Goal: Information Seeking & Learning: Learn about a topic

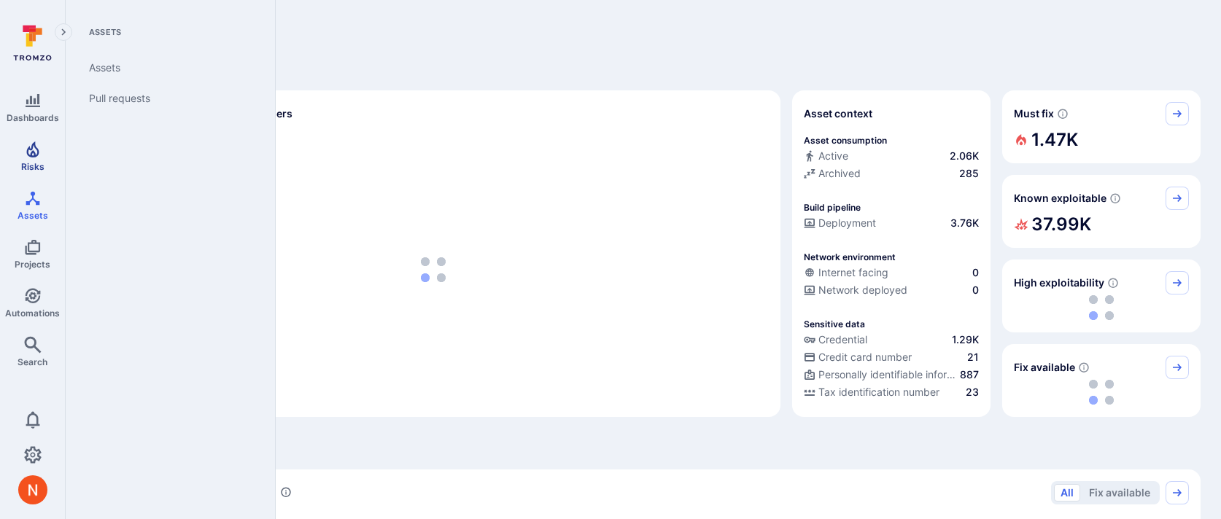
click at [44, 152] on link "Risks" at bounding box center [32, 156] width 65 height 43
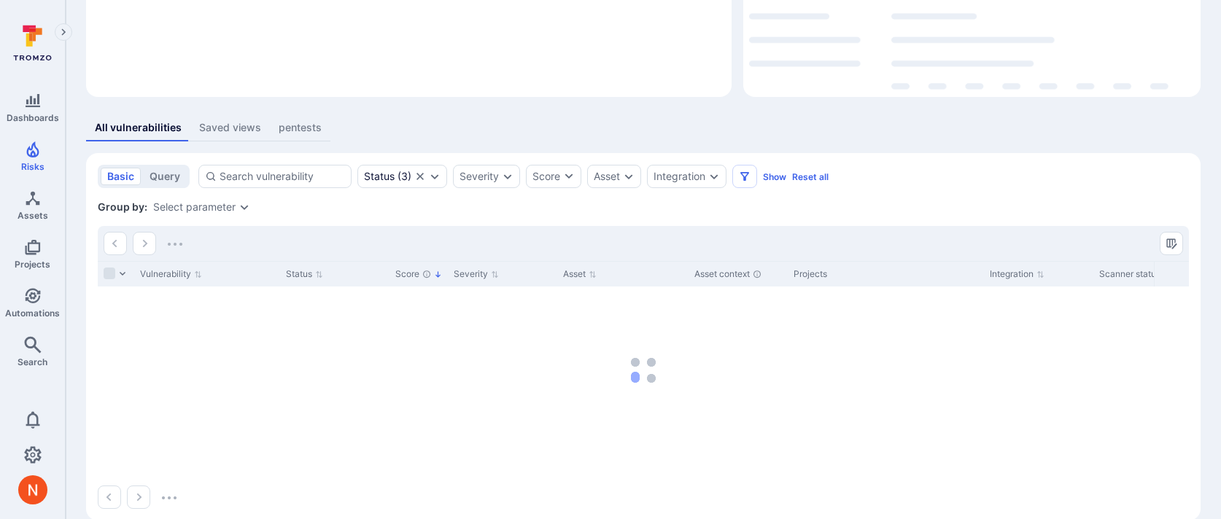
scroll to position [185, 0]
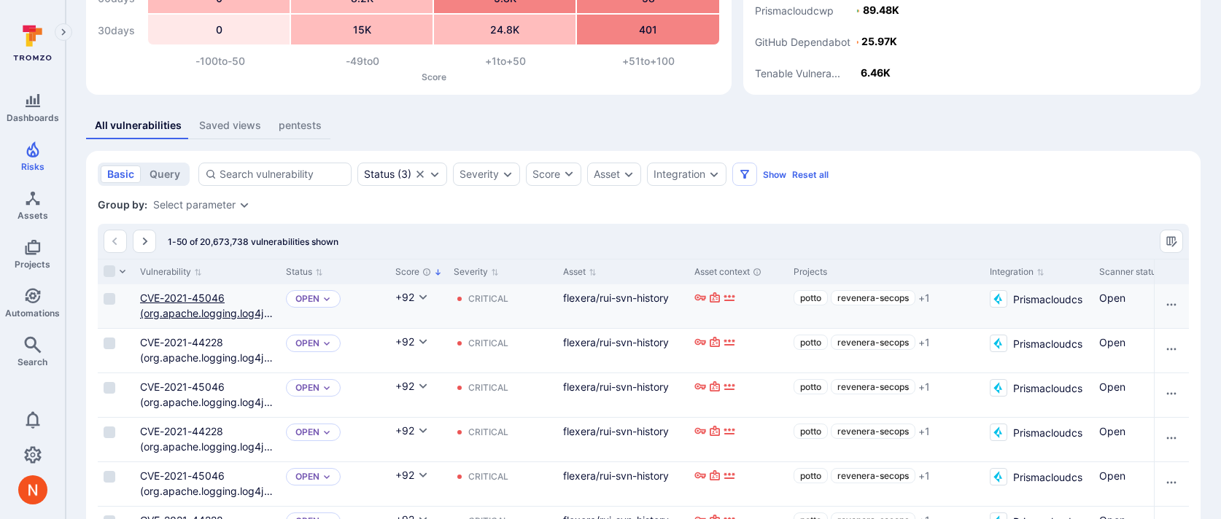
click at [179, 293] on link "CVE-2021-45046 (org.apache.logging.log4j_log4j-core)" at bounding box center [206, 313] width 133 height 43
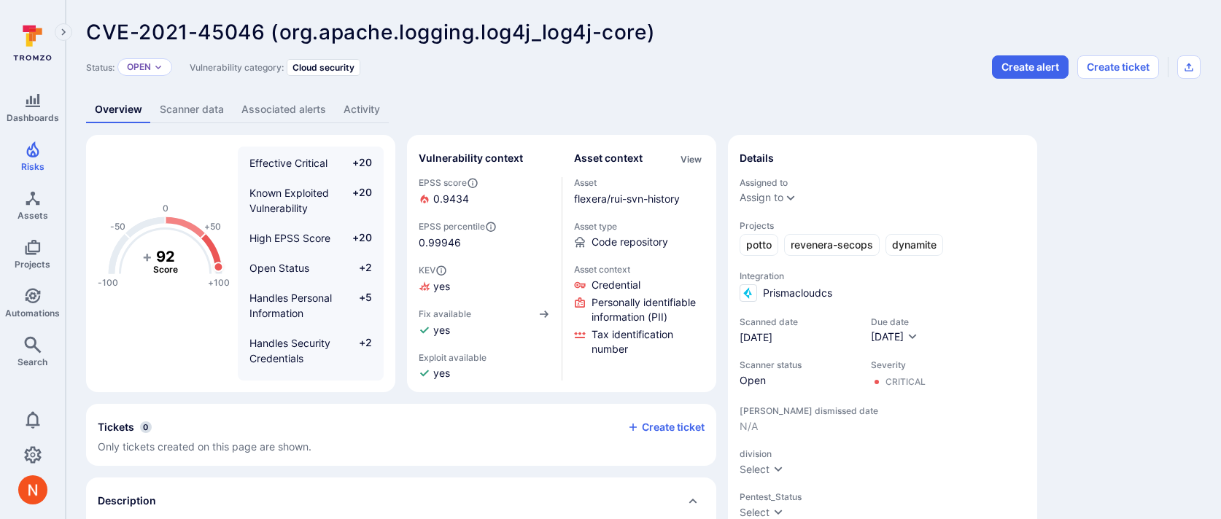
click at [349, 98] on link "Activity" at bounding box center [362, 109] width 54 height 27
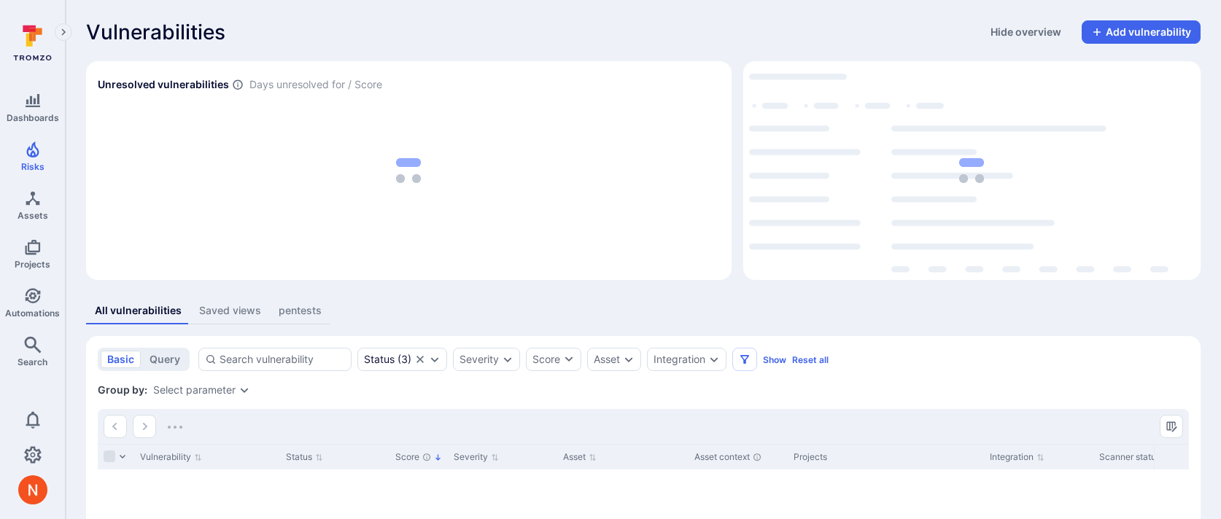
scroll to position [185, 0]
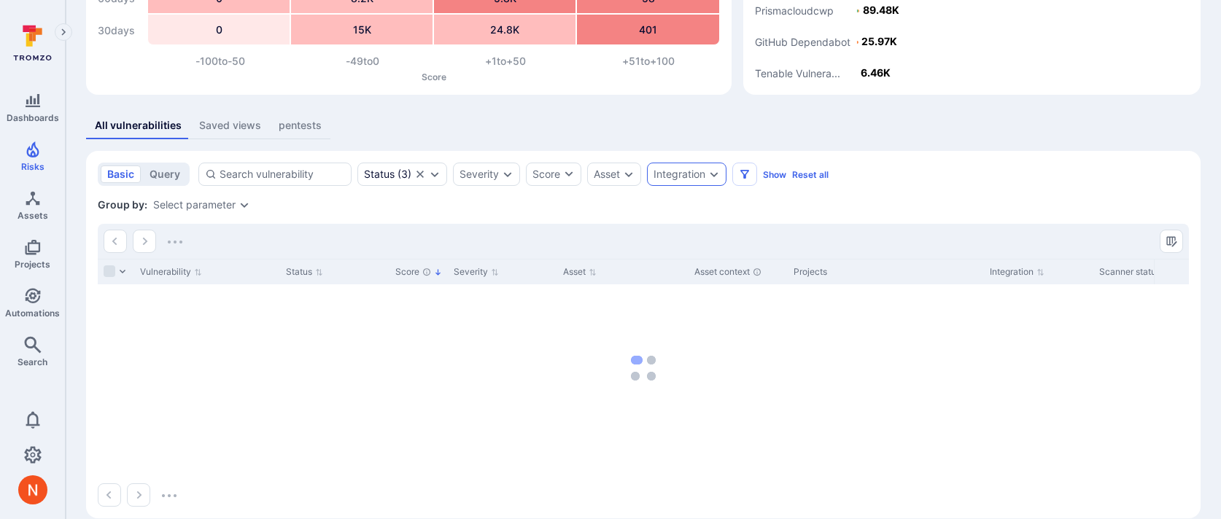
click at [666, 163] on div "Integration" at bounding box center [687, 174] width 80 height 23
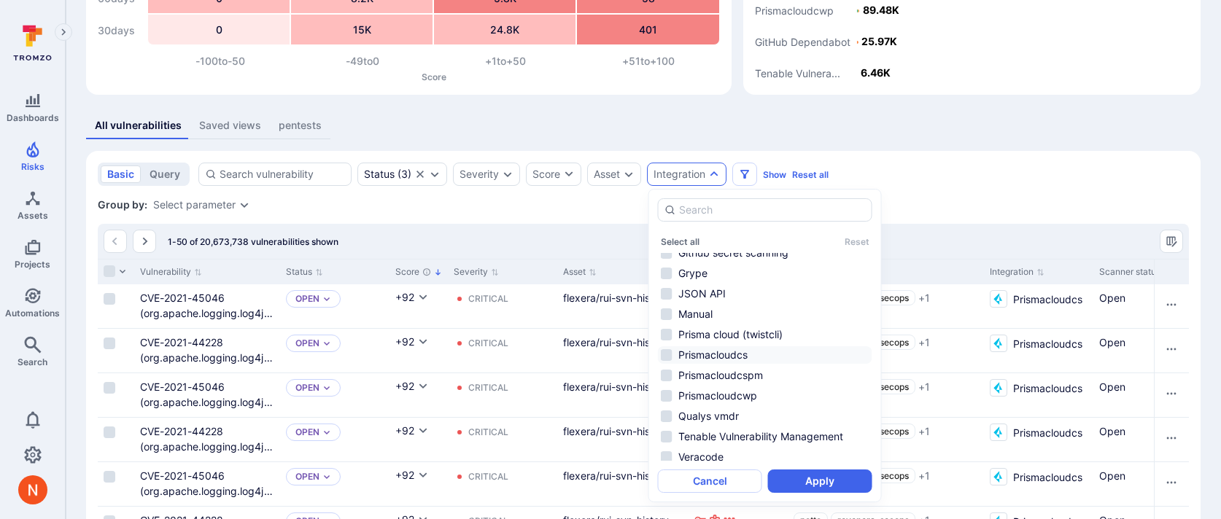
scroll to position [218, 0]
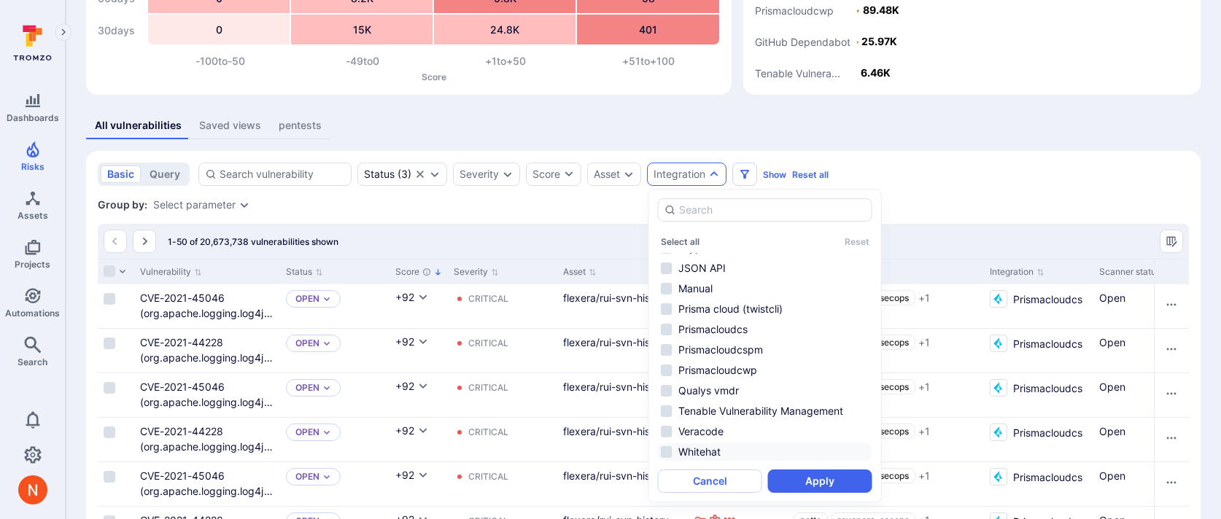
click at [711, 444] on li "Whitehat" at bounding box center [765, 453] width 214 height 18
click at [800, 466] on div "Select all Reset Amazon ECR Bitsight Burpsuite enterprise Cobalt GitHub CodeQL …" at bounding box center [765, 345] width 214 height 295
click at [800, 472] on button "Apply" at bounding box center [820, 481] width 104 height 23
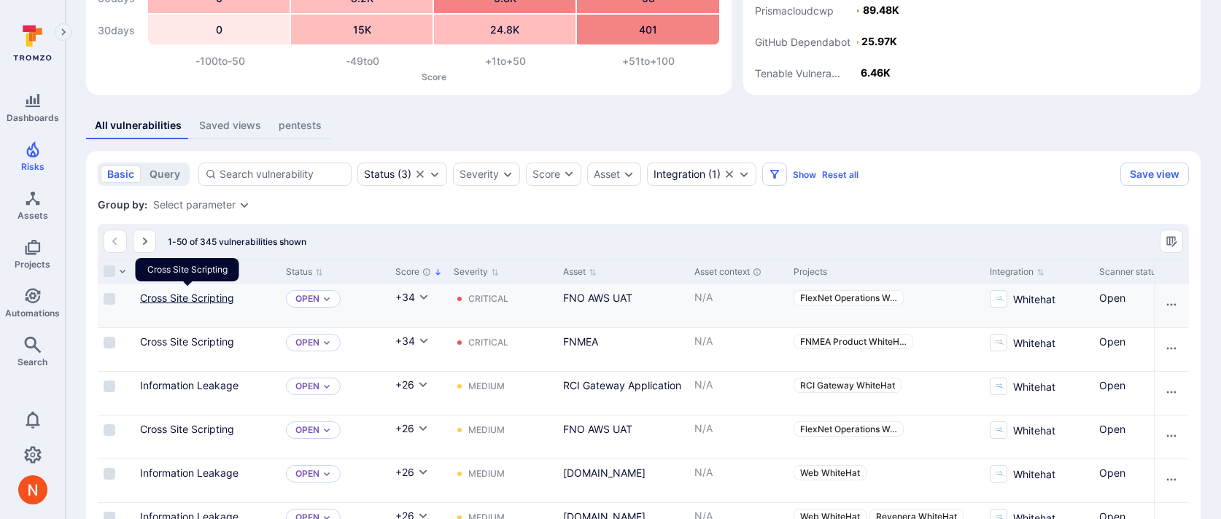
click at [185, 295] on link "Cross Site Scripting" at bounding box center [187, 298] width 94 height 12
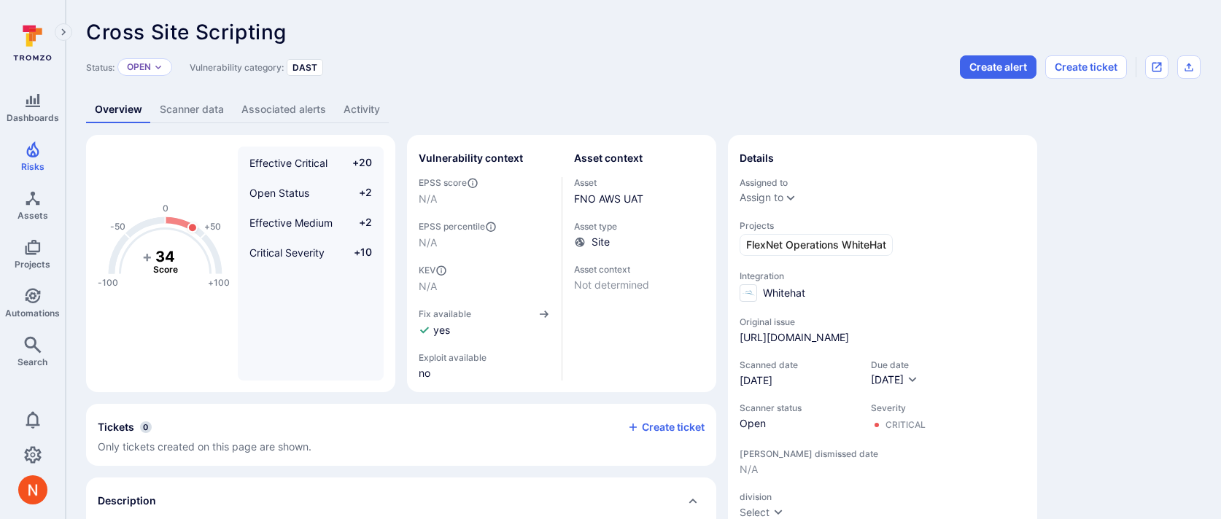
click at [346, 101] on link "Activity" at bounding box center [362, 109] width 54 height 27
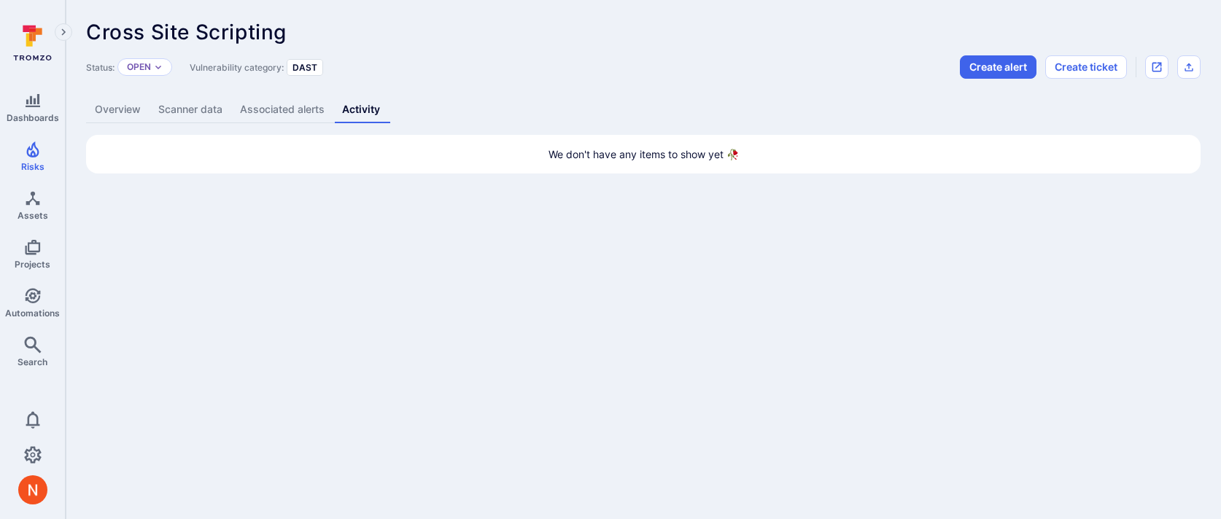
click at [124, 110] on link "Overview" at bounding box center [117, 109] width 63 height 27
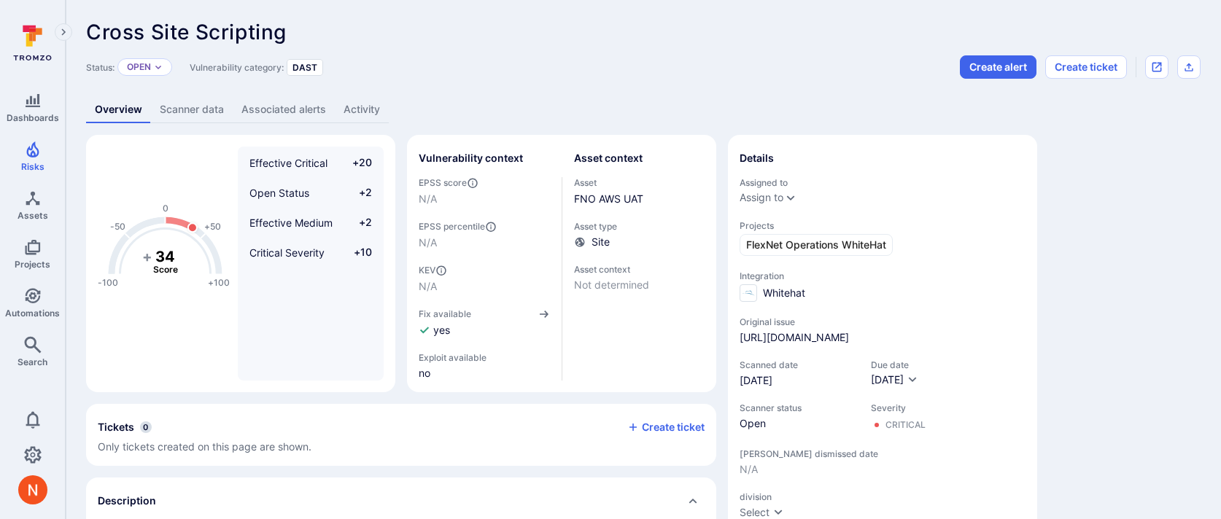
scroll to position [185, 0]
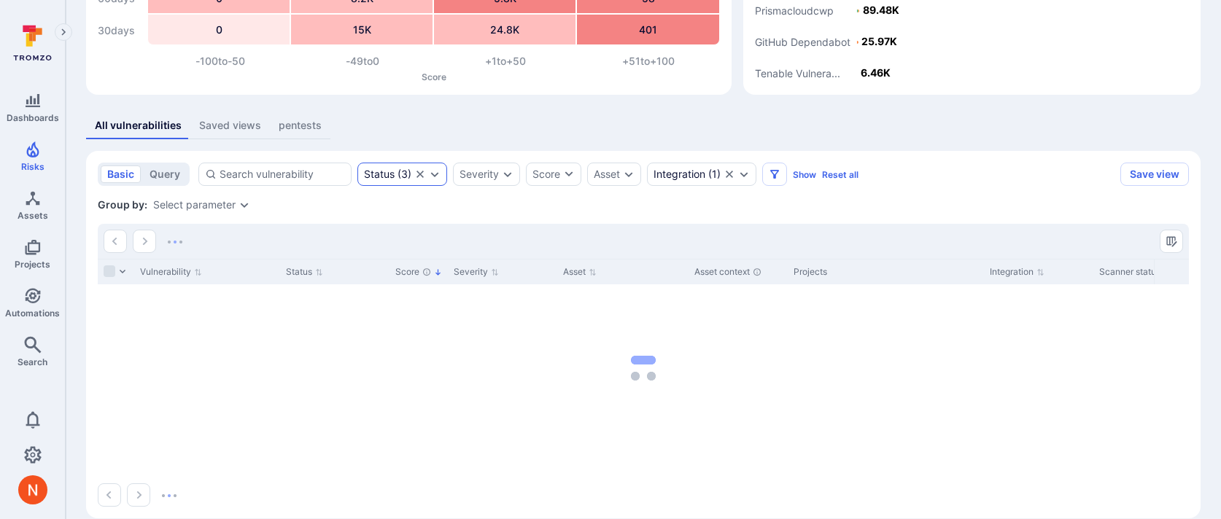
click at [418, 174] on icon "Clear selection" at bounding box center [420, 175] width 12 height 12
click at [382, 168] on div "Status" at bounding box center [386, 174] width 58 height 23
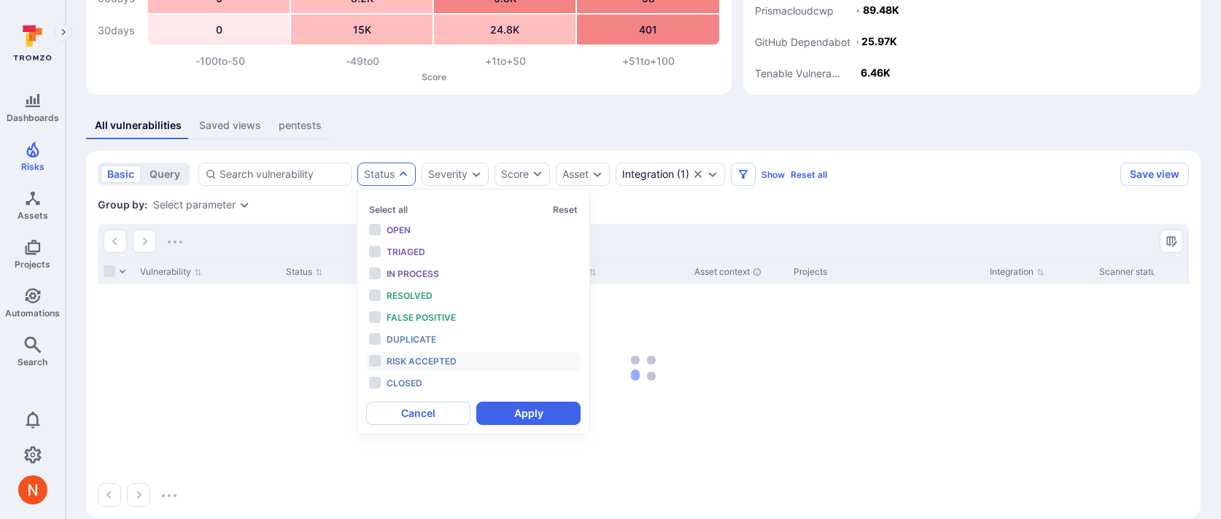
scroll to position [12, 0]
click at [414, 381] on span "Closed" at bounding box center [405, 383] width 36 height 11
click at [517, 411] on button "Apply" at bounding box center [528, 413] width 104 height 23
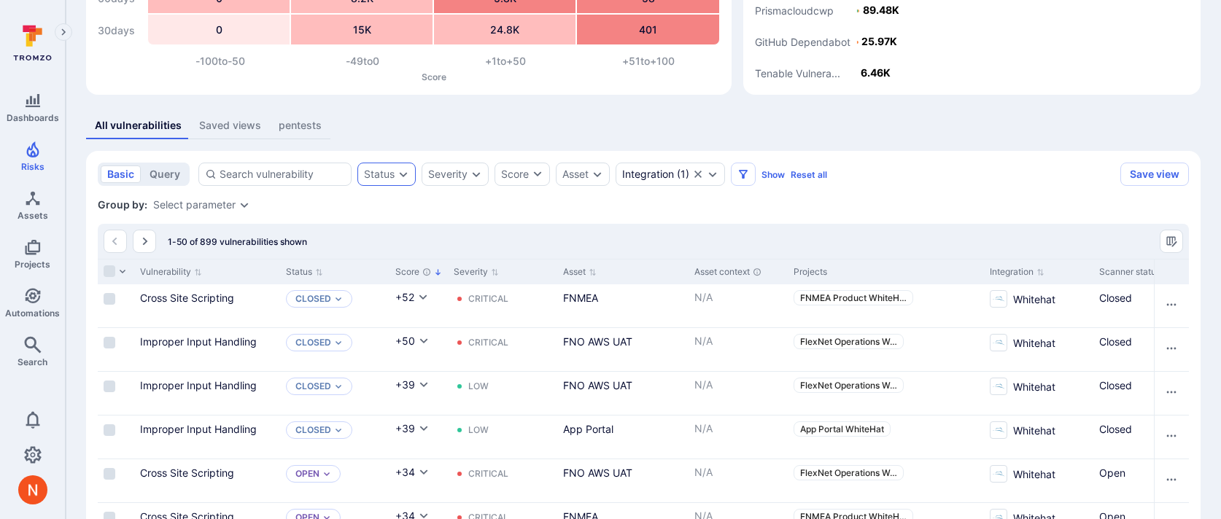
click at [382, 167] on div "Status" at bounding box center [386, 174] width 58 height 23
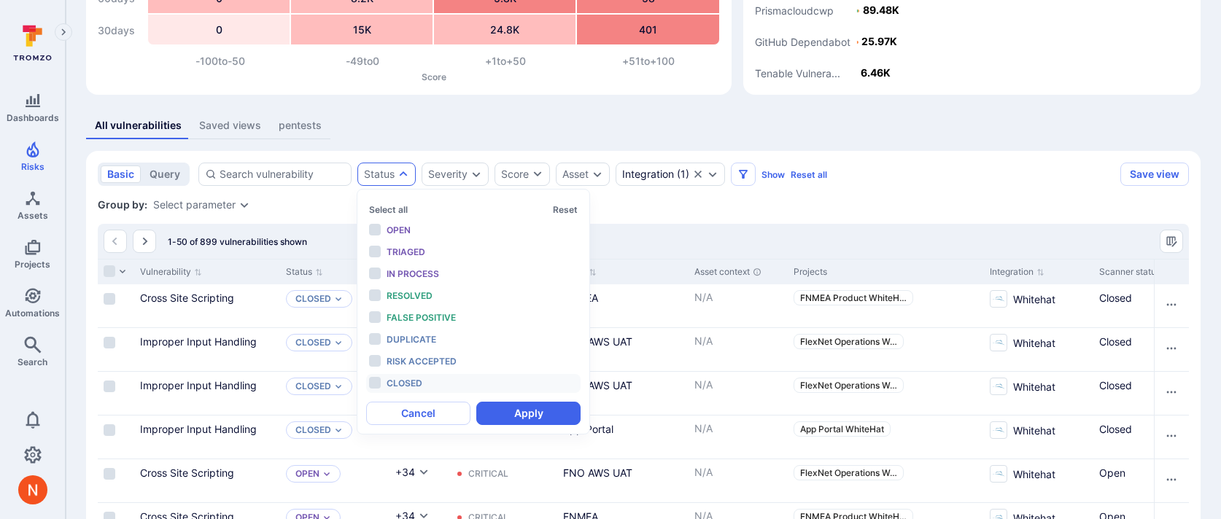
click at [426, 392] on li "Closed" at bounding box center [473, 383] width 214 height 19
click at [516, 411] on button "Apply" at bounding box center [528, 413] width 104 height 23
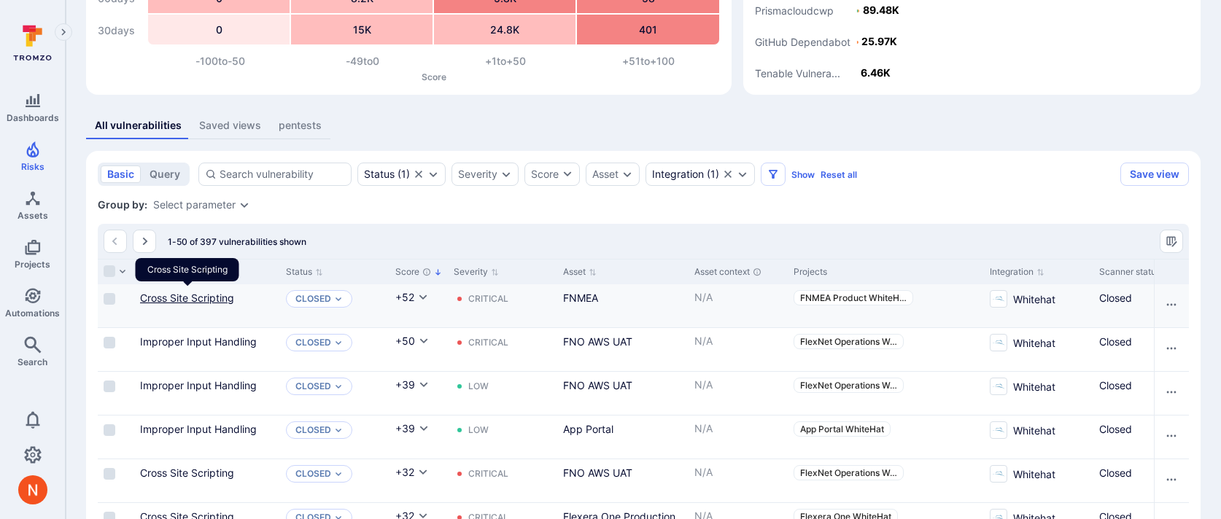
click at [195, 298] on link "Cross Site Scripting" at bounding box center [187, 298] width 94 height 12
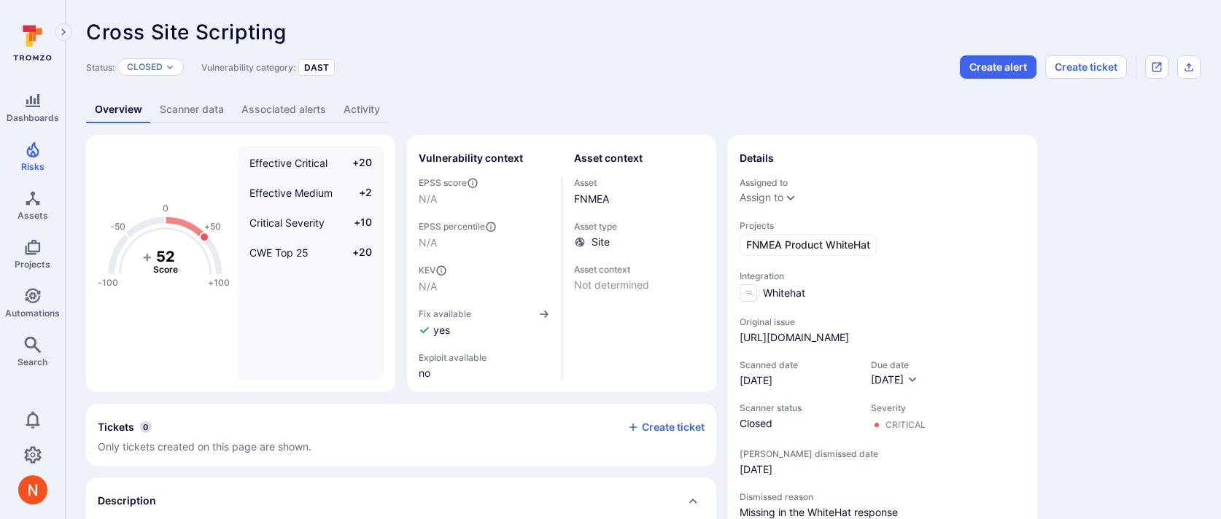
click at [371, 109] on link "Activity" at bounding box center [362, 109] width 54 height 27
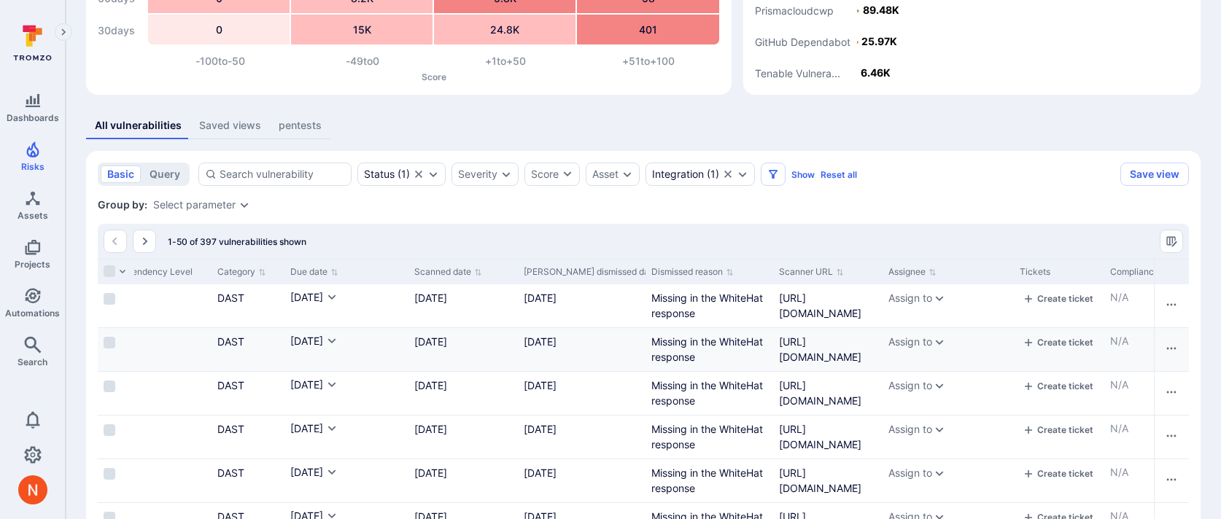
scroll to position [0, 1375]
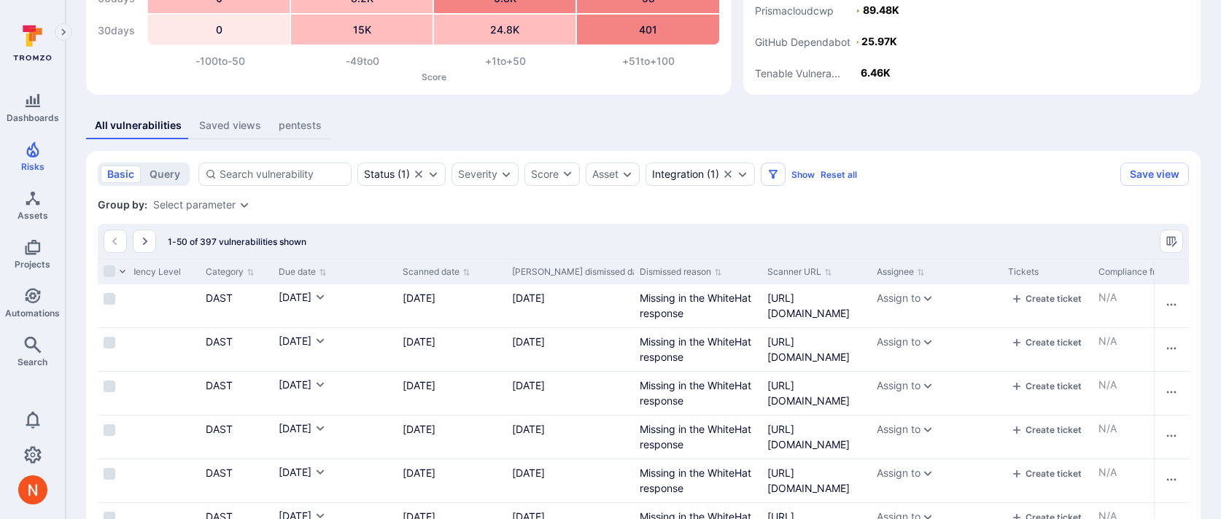
click at [581, 274] on button "[PERSON_NAME] dismissed date" at bounding box center [584, 272] width 144 height 12
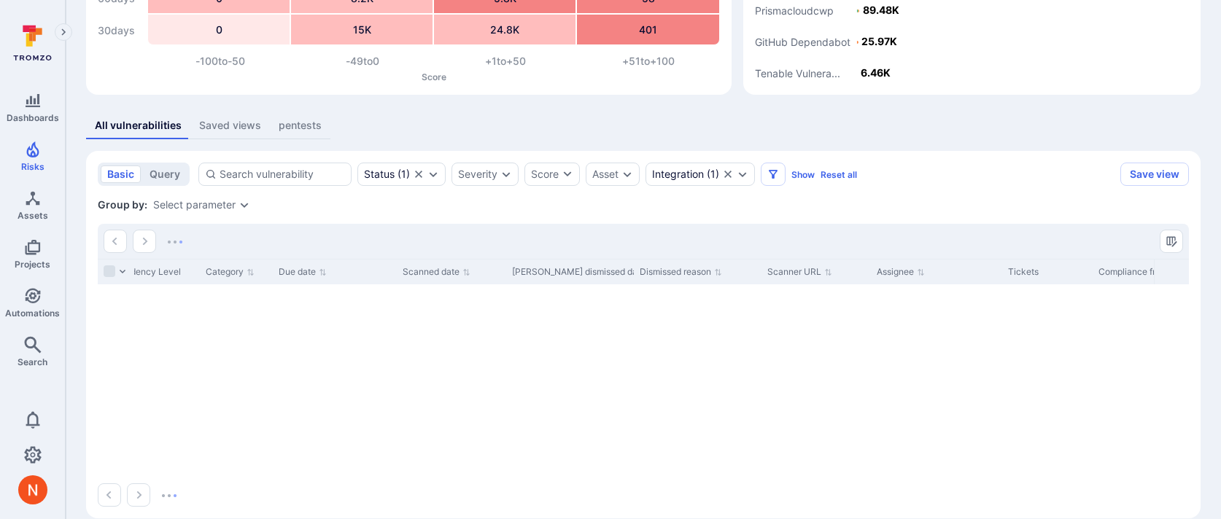
click at [581, 274] on button "[PERSON_NAME] dismissed date" at bounding box center [584, 272] width 144 height 12
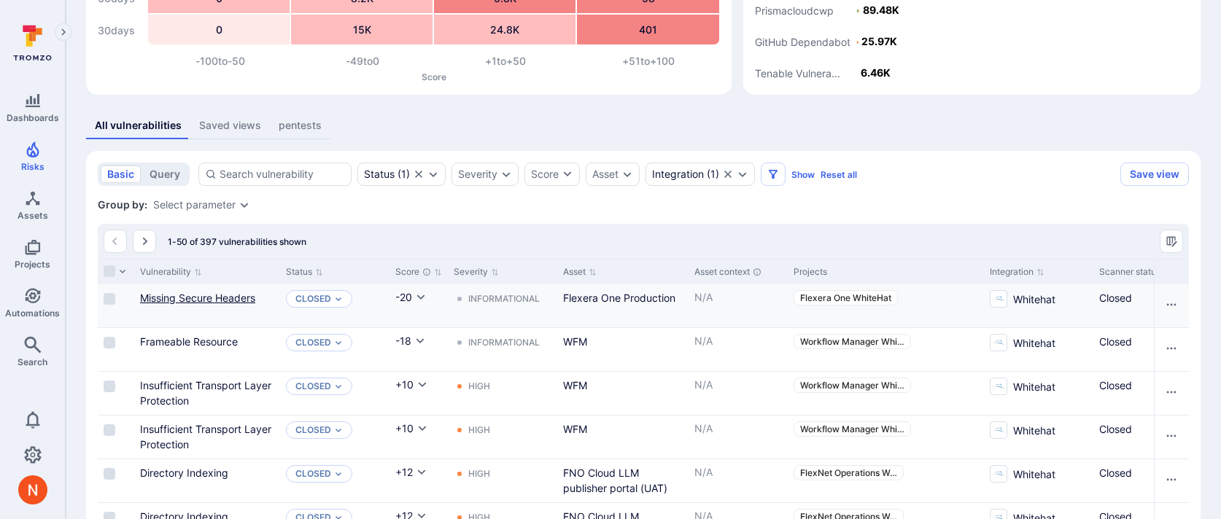
click at [206, 293] on link "Missing Secure Headers" at bounding box center [197, 298] width 115 height 12
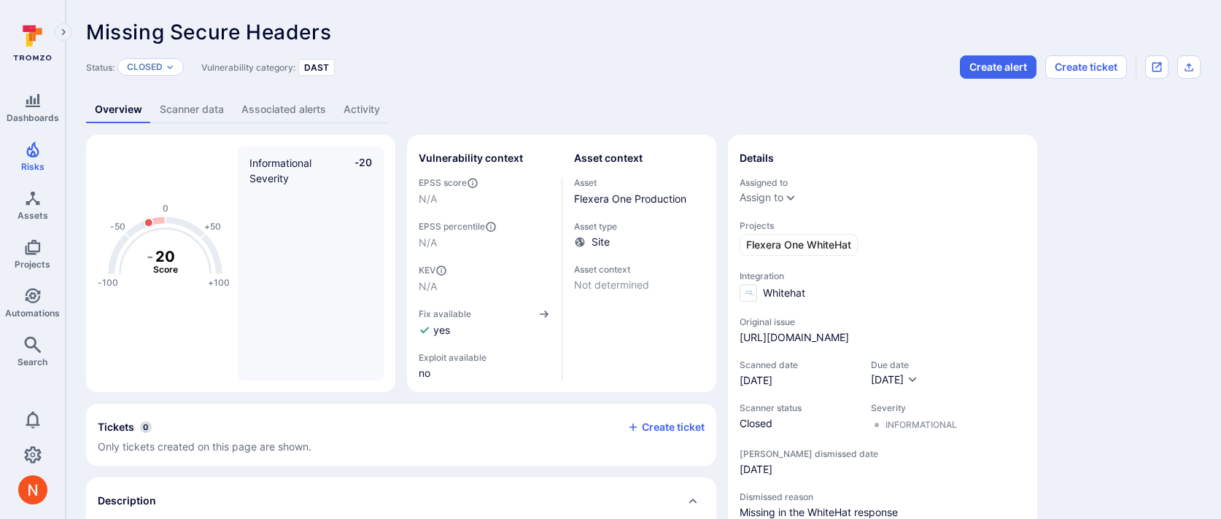
click at [365, 110] on link "Activity" at bounding box center [362, 109] width 54 height 27
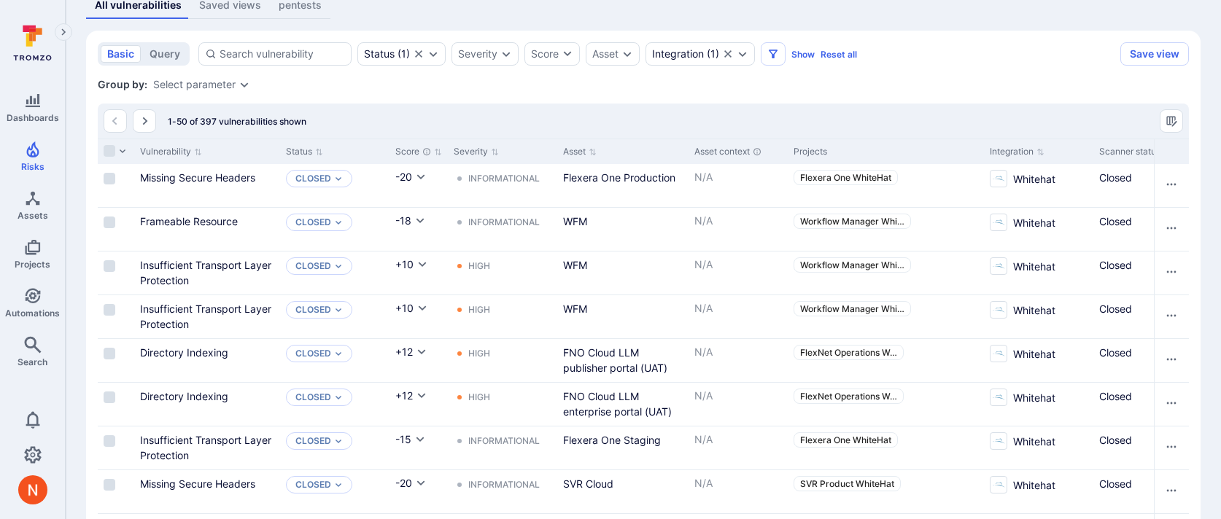
scroll to position [317, 0]
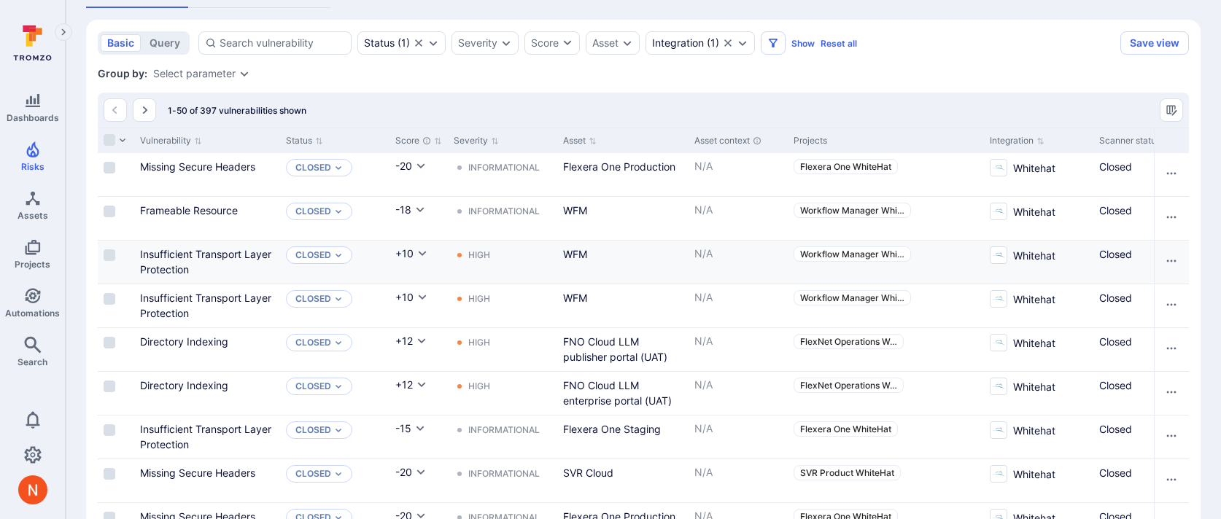
click at [183, 263] on div "Insufficient Transport Layer Protection" at bounding box center [207, 262] width 134 height 31
click at [183, 258] on link "Insufficient Transport Layer Protection" at bounding box center [205, 262] width 131 height 28
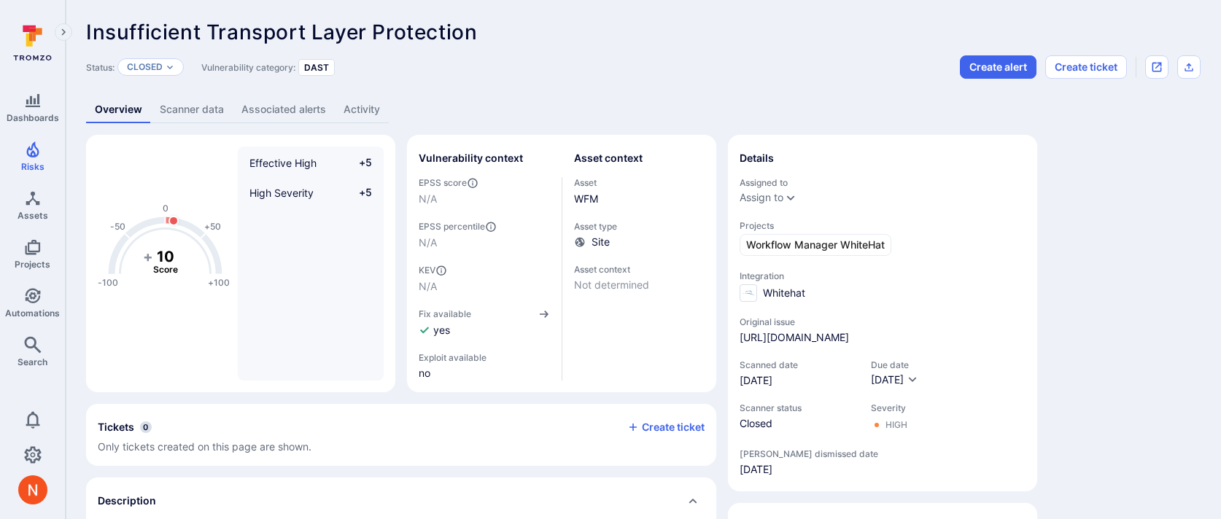
click at [348, 98] on link "Activity" at bounding box center [362, 109] width 54 height 27
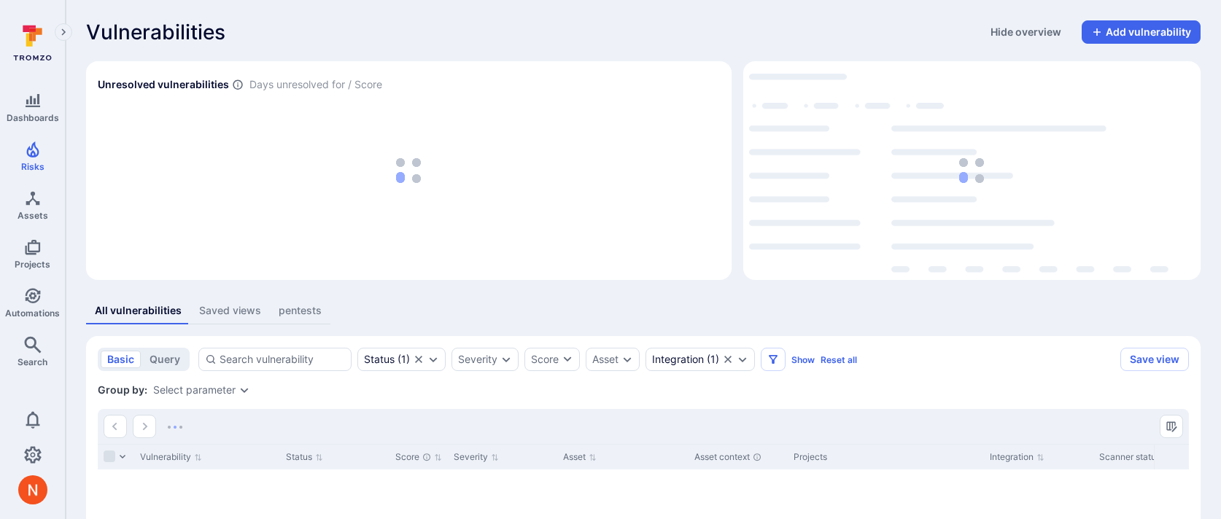
scroll to position [205, 0]
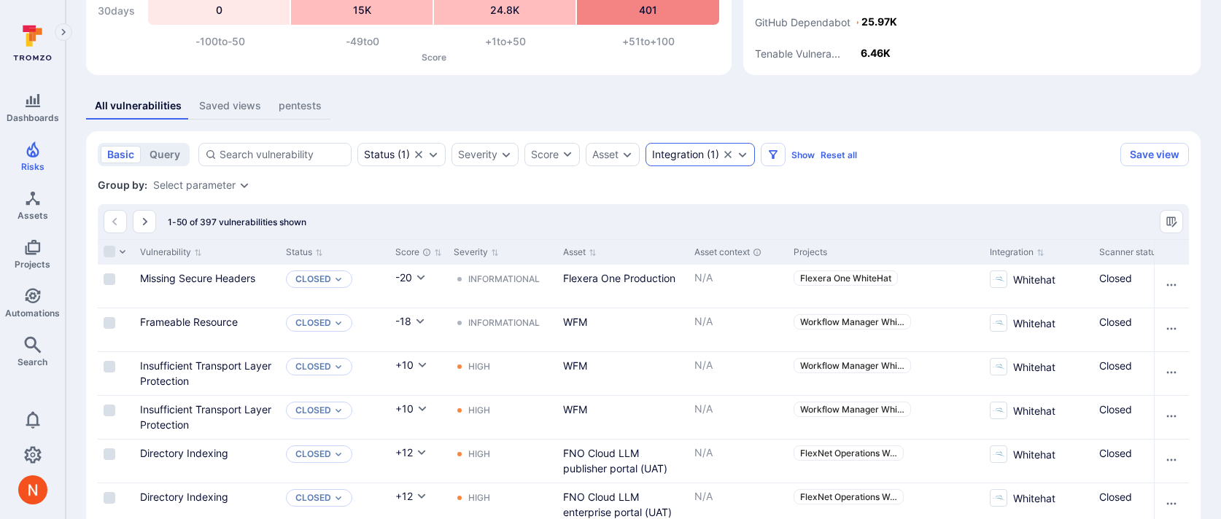
click at [733, 152] on icon "Clear selection" at bounding box center [728, 155] width 12 height 12
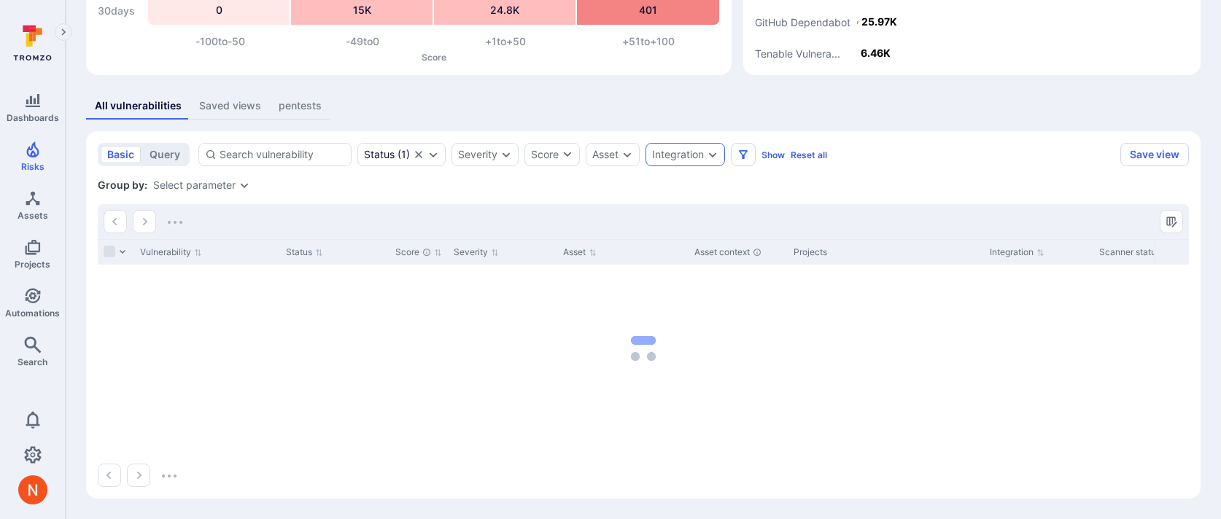
click at [711, 160] on icon "Expand dropdown" at bounding box center [713, 155] width 12 height 12
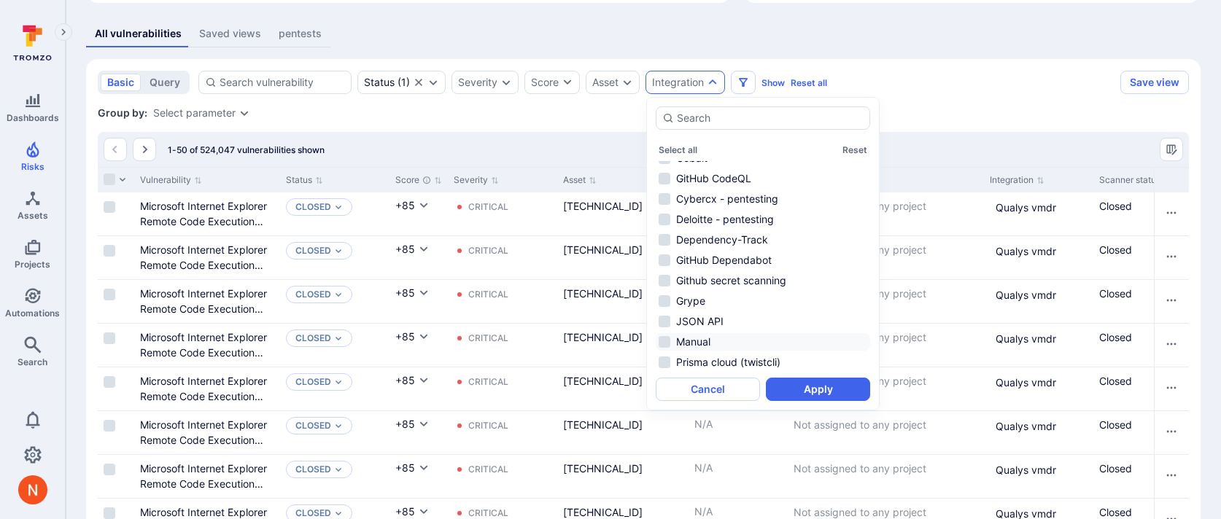
scroll to position [57, 0]
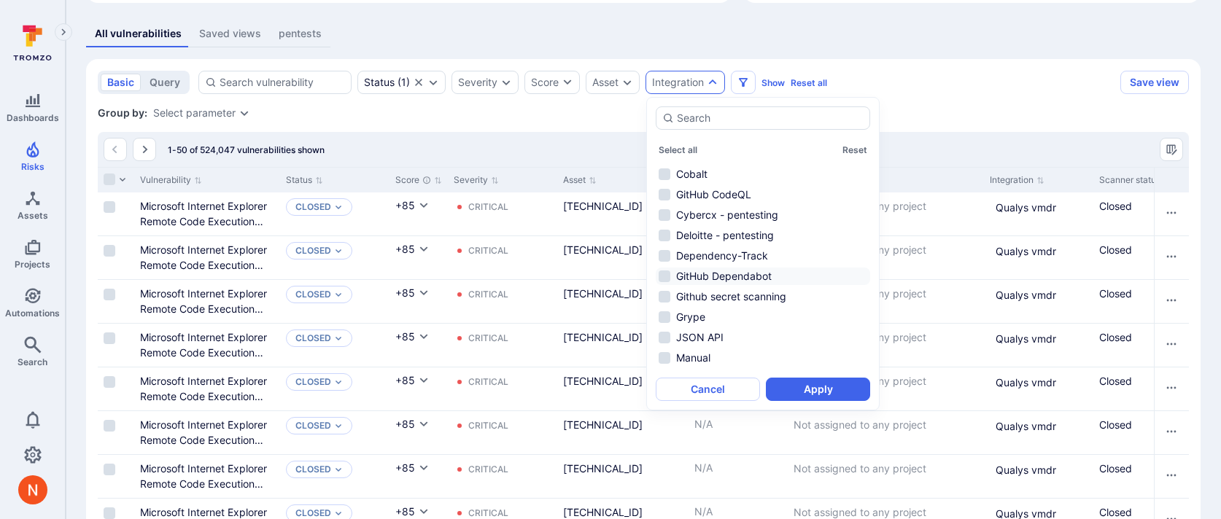
click at [735, 278] on li "GitHub Dependabot" at bounding box center [763, 277] width 214 height 18
click at [804, 394] on button "Apply" at bounding box center [818, 389] width 104 height 23
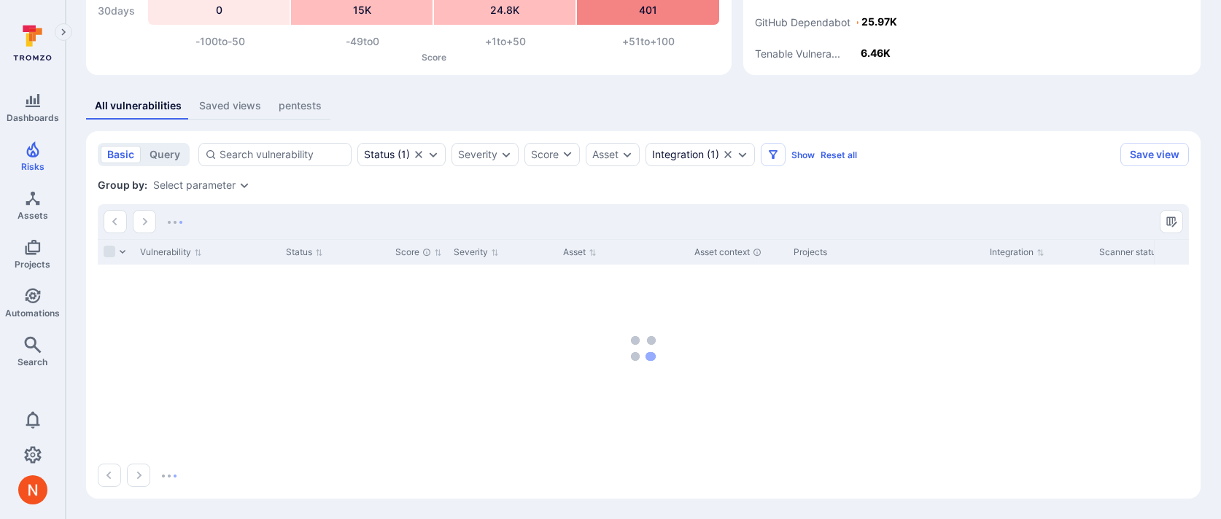
scroll to position [205, 0]
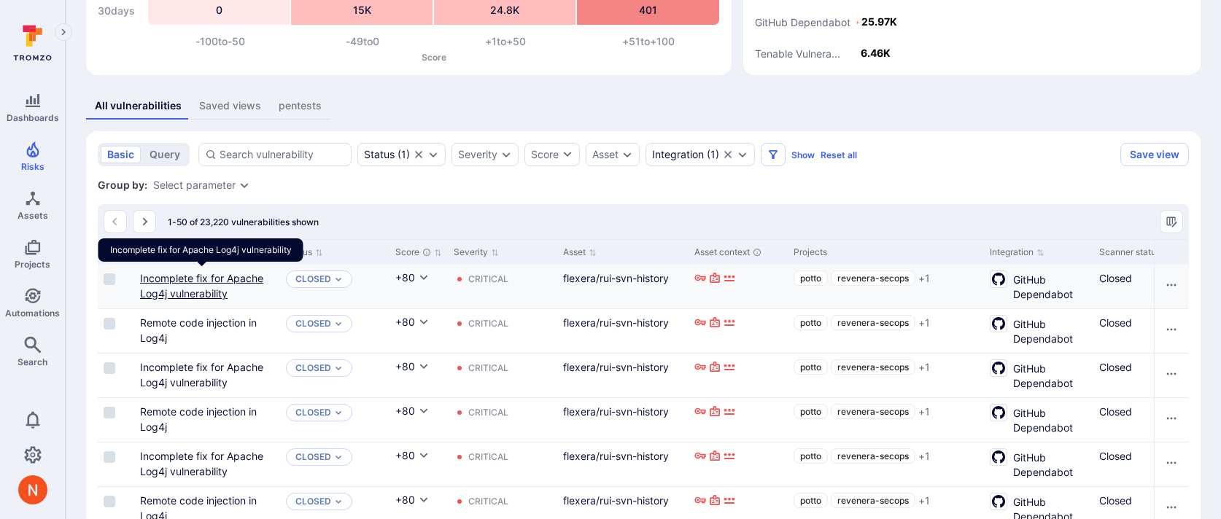
click at [193, 279] on link "Incomplete fix for Apache Log4j vulnerability" at bounding box center [201, 286] width 123 height 28
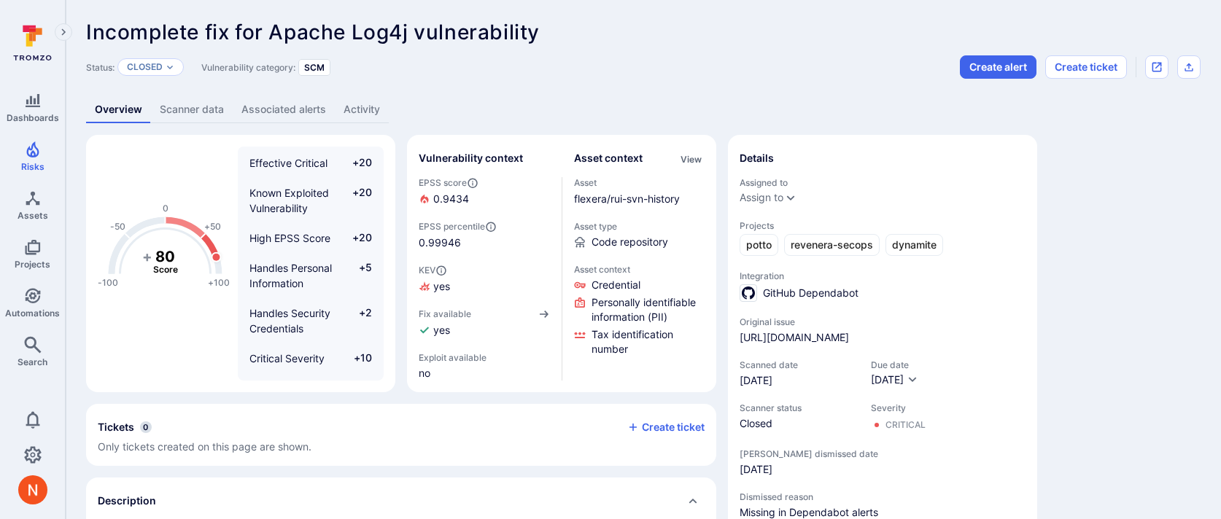
click at [362, 107] on link "Activity" at bounding box center [362, 109] width 54 height 27
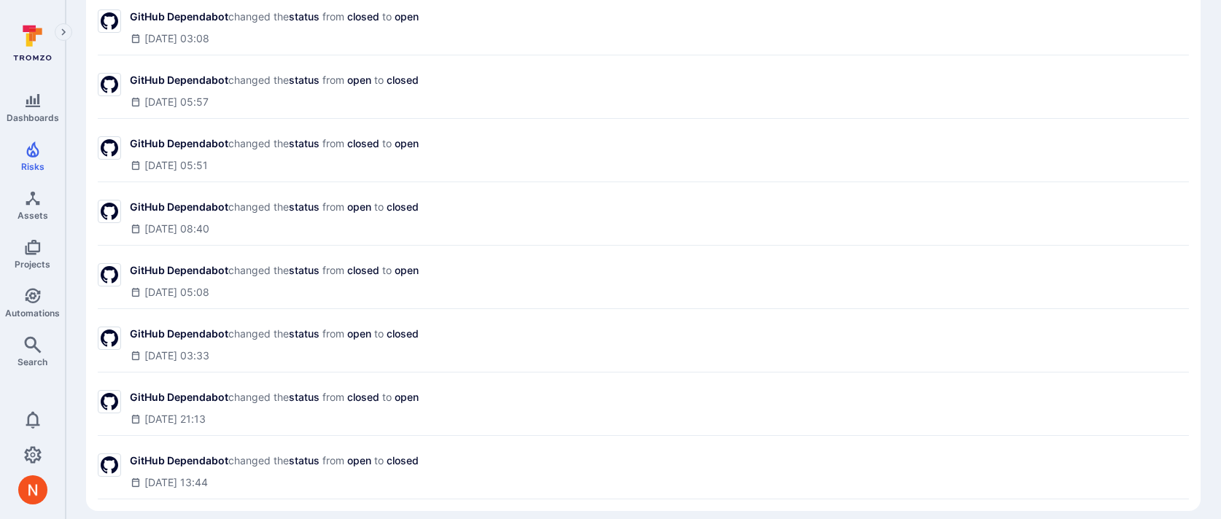
scroll to position [856, 0]
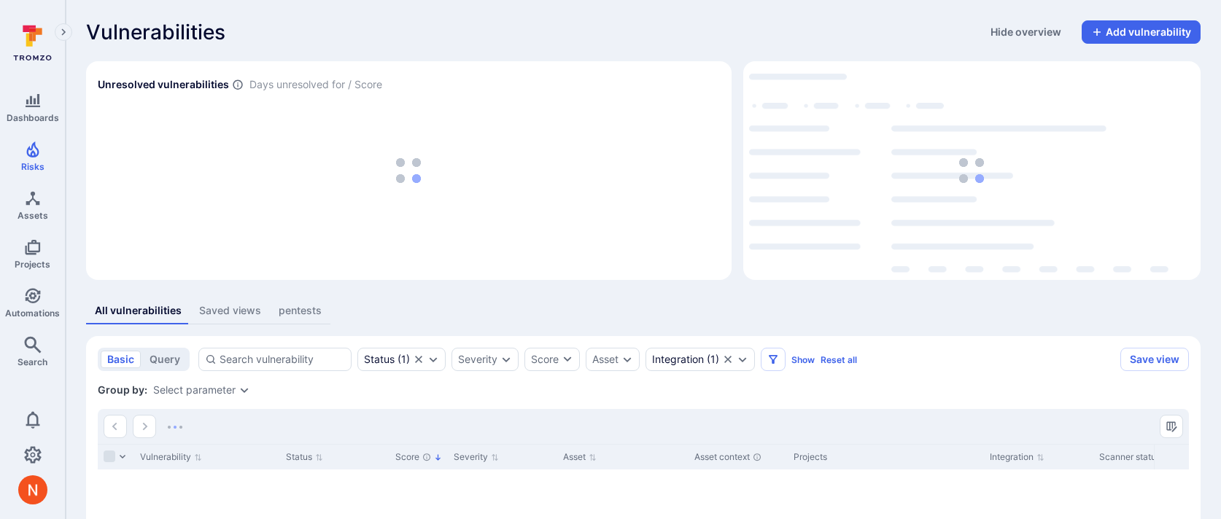
scroll to position [205, 0]
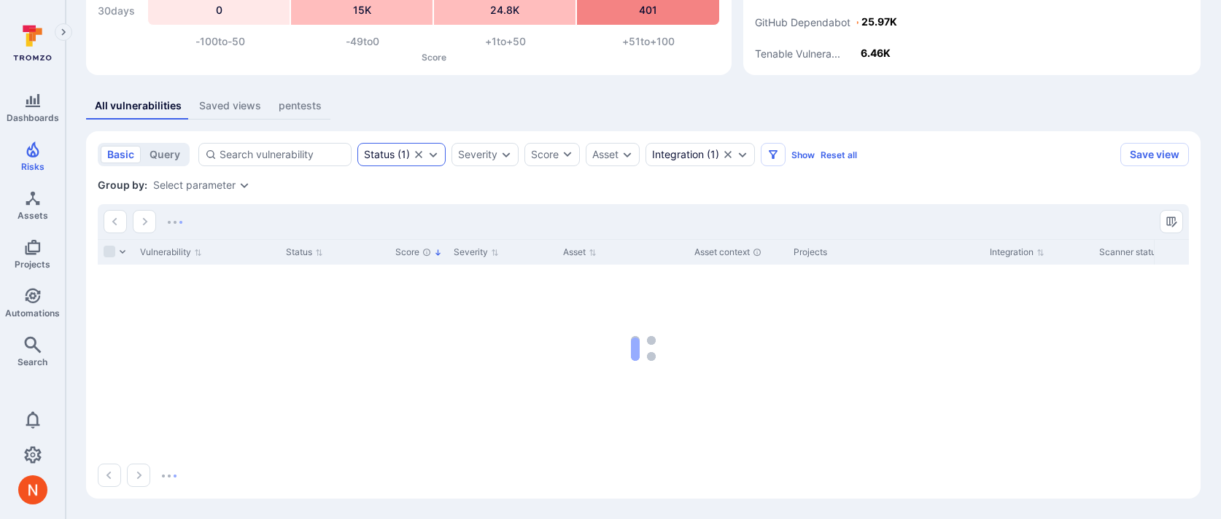
click at [421, 153] on icon "Clear selection" at bounding box center [419, 155] width 12 height 12
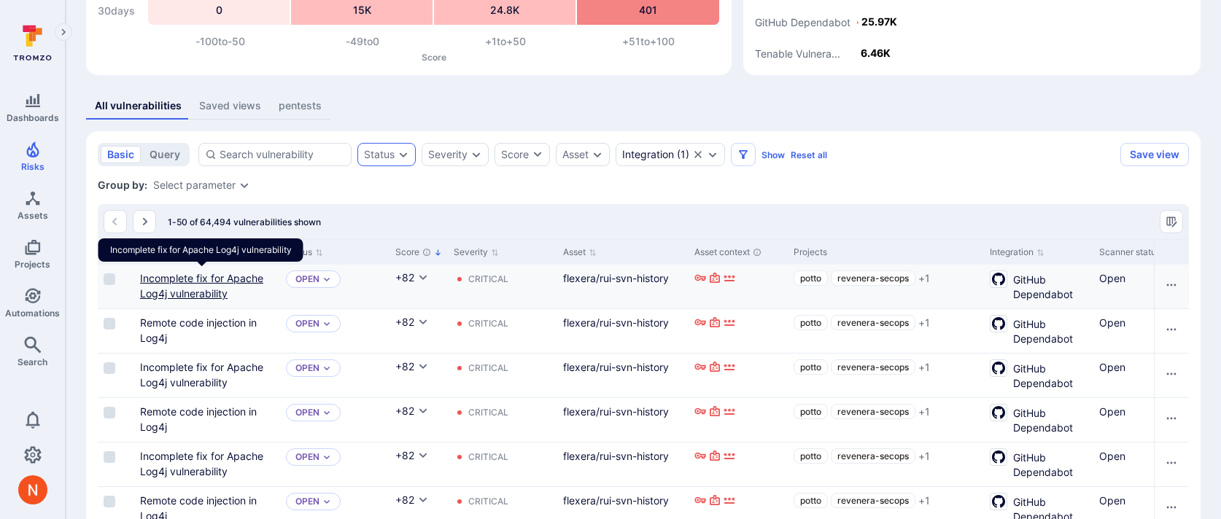
click at [233, 278] on link "Incomplete fix for Apache Log4j vulnerability" at bounding box center [201, 286] width 123 height 28
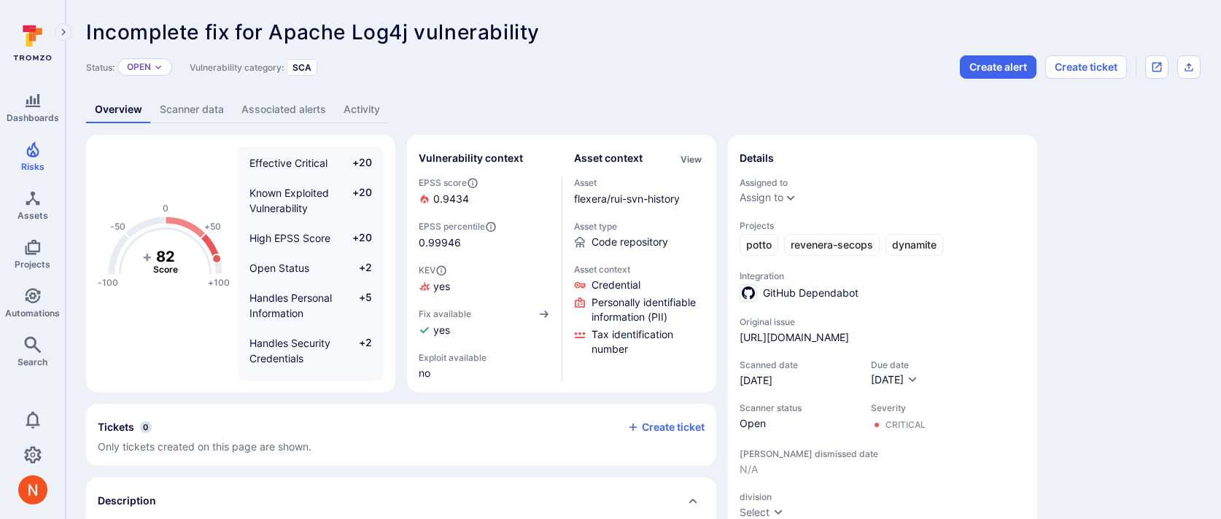
click at [341, 117] on link "Activity" at bounding box center [362, 109] width 54 height 27
